Goal: Task Accomplishment & Management: Use online tool/utility

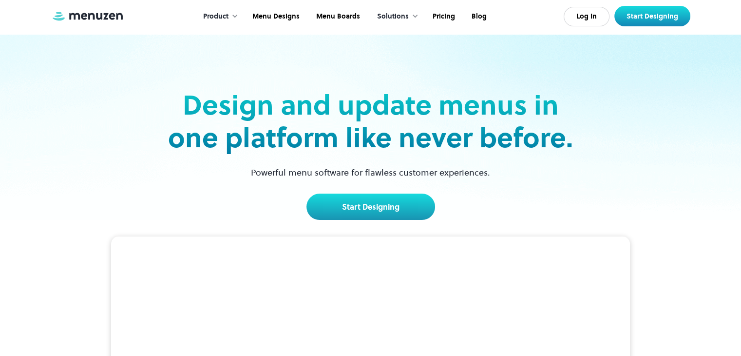
click at [233, 15] on div "Product" at bounding box center [218, 16] width 50 height 30
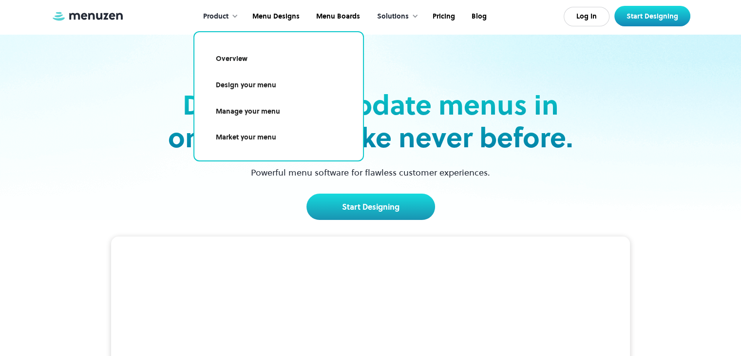
click at [238, 57] on link "Overview" at bounding box center [278, 59] width 145 height 22
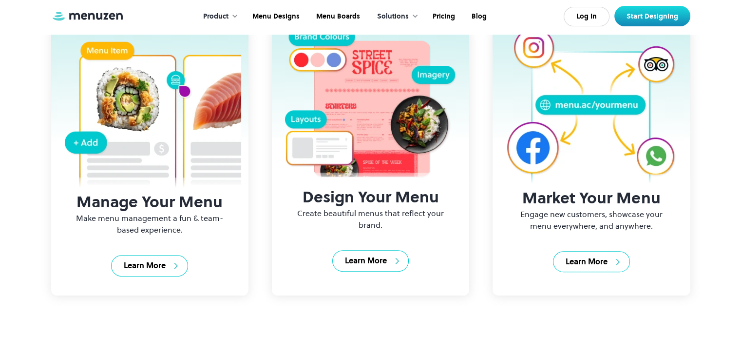
scroll to position [323, 0]
click at [265, 18] on link "Menu Designs" at bounding box center [275, 16] width 64 height 30
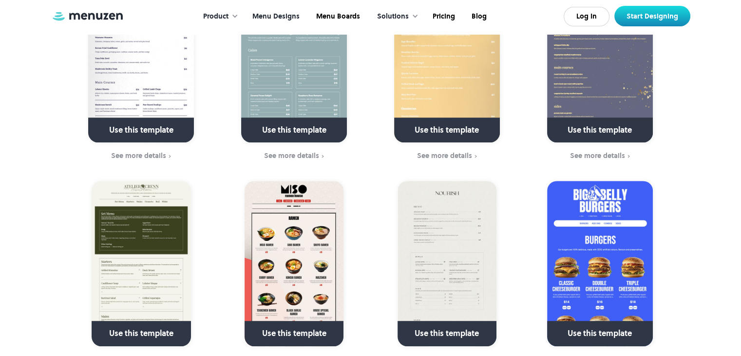
scroll to position [547, 0]
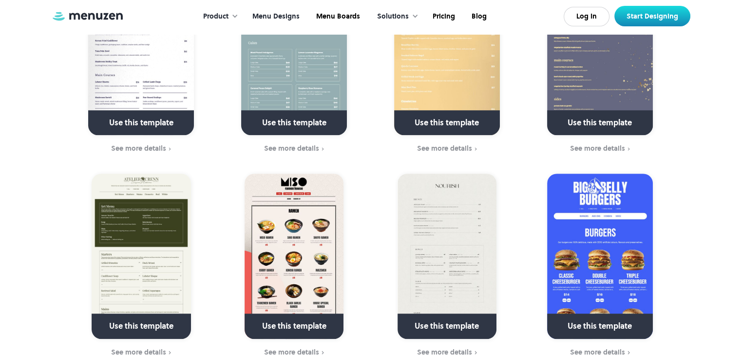
click at [292, 72] on img at bounding box center [294, 52] width 106 height 165
click at [224, 17] on div "Product" at bounding box center [215, 16] width 25 height 11
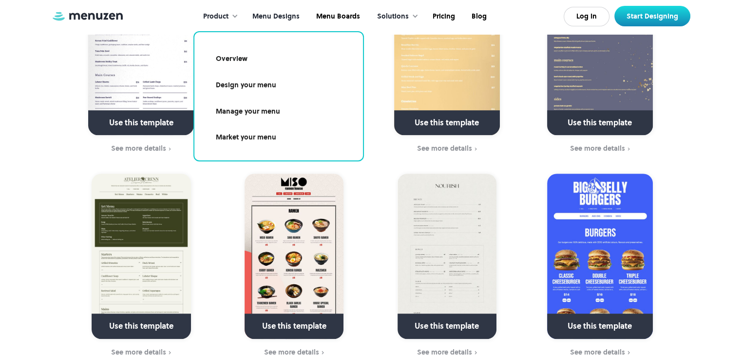
click at [232, 61] on link "Overview" at bounding box center [278, 59] width 145 height 22
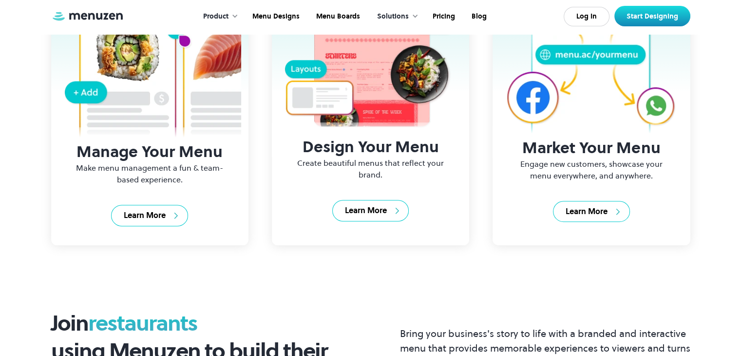
scroll to position [369, 0]
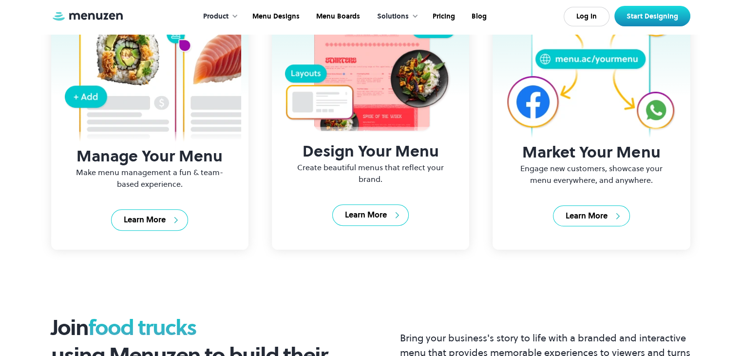
click at [214, 14] on div "Product" at bounding box center [215, 16] width 25 height 11
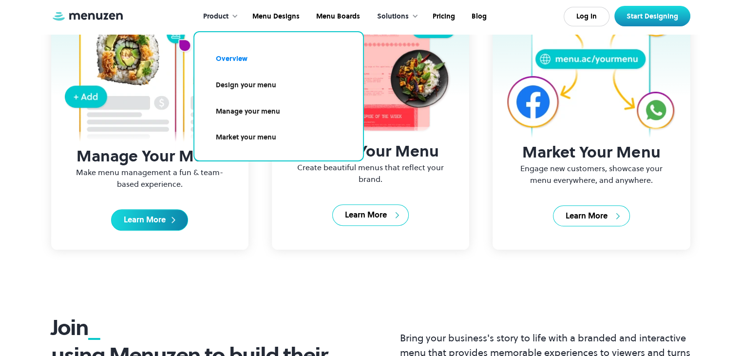
click at [163, 214] on div "Learn More" at bounding box center [145, 219] width 42 height 11
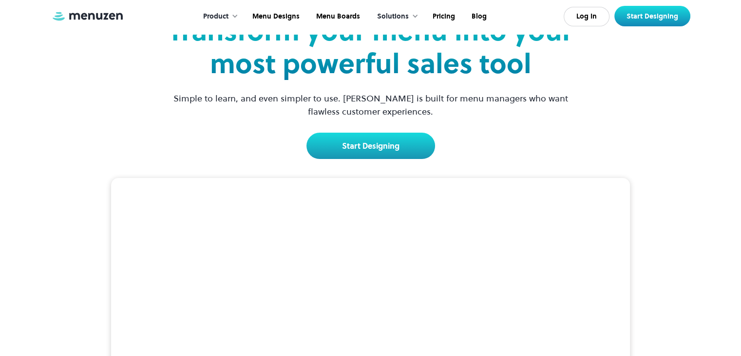
scroll to position [41, 0]
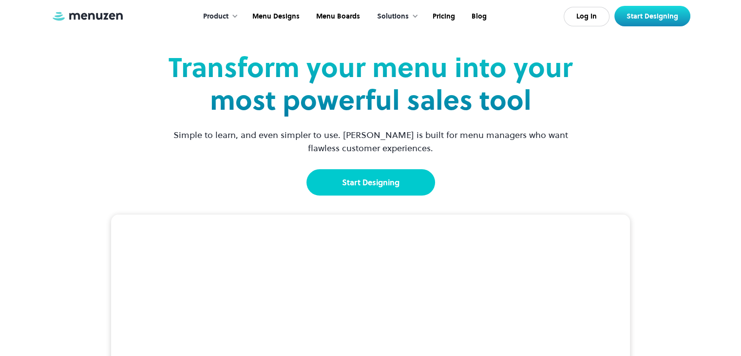
click at [379, 180] on link "Start Designing" at bounding box center [370, 182] width 129 height 26
